Goal: Find specific fact: Find specific fact

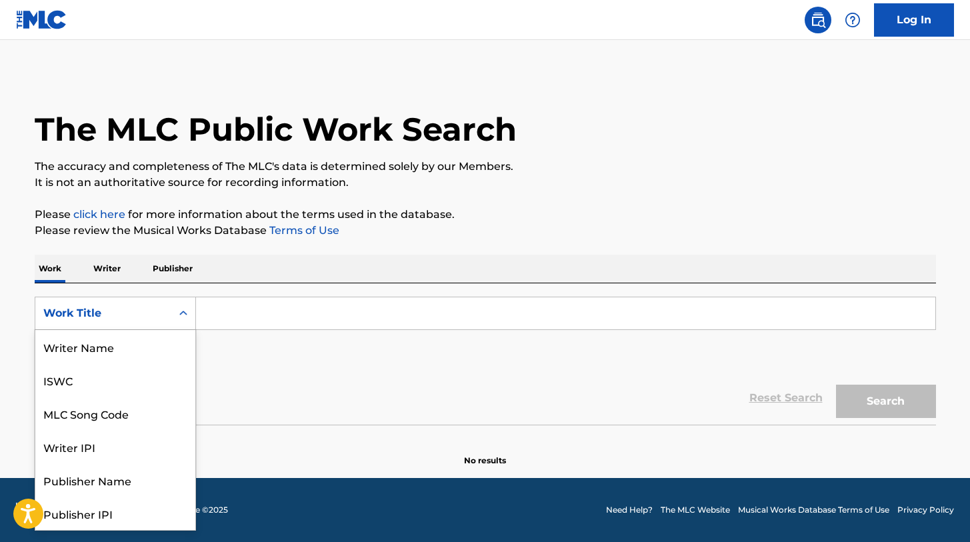
click at [147, 308] on div "Work Title" at bounding box center [103, 313] width 120 height 16
click at [95, 369] on div "ISWC" at bounding box center [115, 379] width 160 height 33
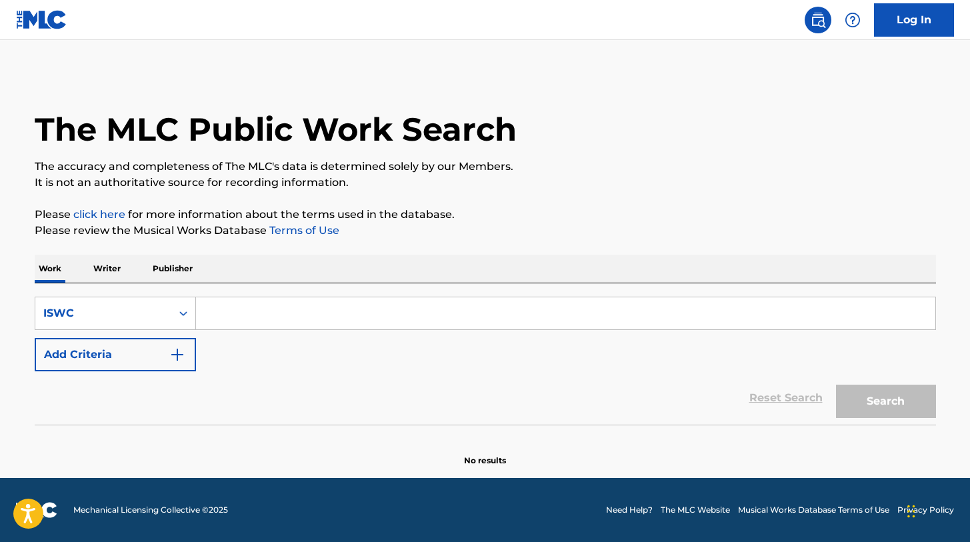
drag, startPoint x: 141, startPoint y: 340, endPoint x: 235, endPoint y: 311, distance: 99.1
click at [218, 306] on input "Search Form" at bounding box center [565, 313] width 739 height 32
paste input "T0702416667"
type input "T0702416667"
click at [872, 406] on button "Search" at bounding box center [886, 401] width 100 height 33
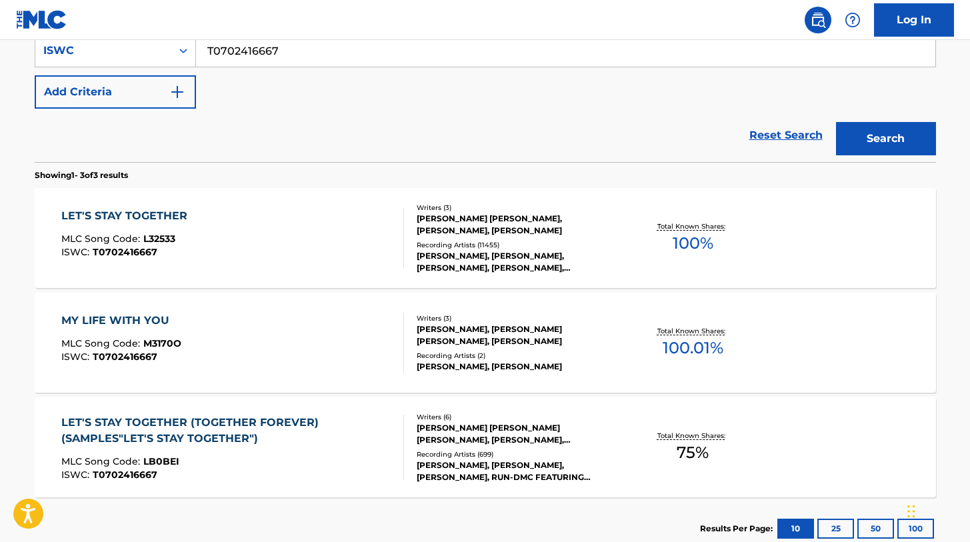
scroll to position [267, 0]
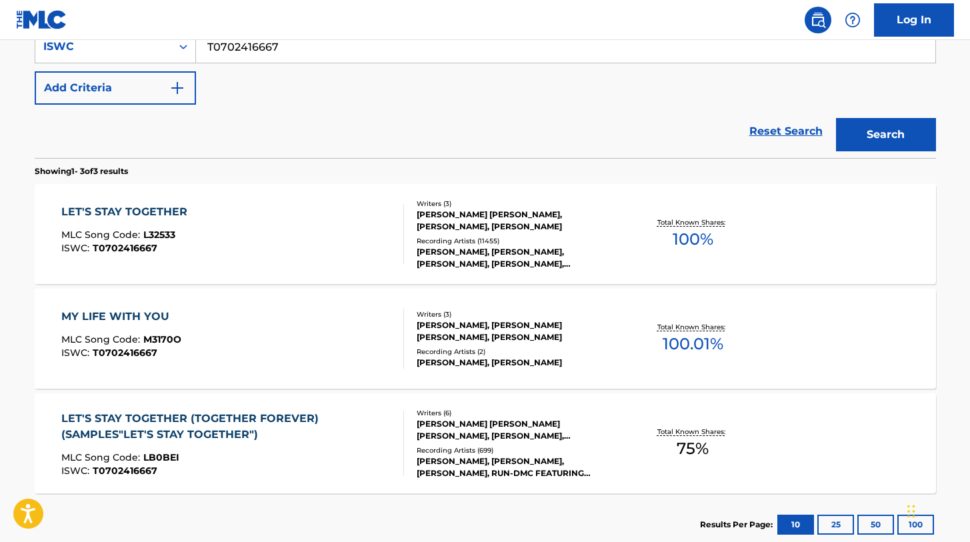
click at [128, 207] on div "LET'S STAY TOGETHER" at bounding box center [127, 212] width 133 height 16
